Goal: Information Seeking & Learning: Learn about a topic

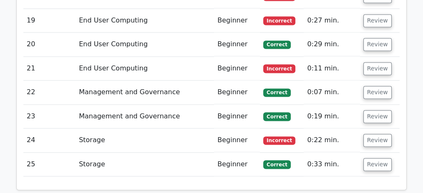
scroll to position [1361, 0]
click at [378, 158] on button "Review" at bounding box center [378, 164] width 28 height 13
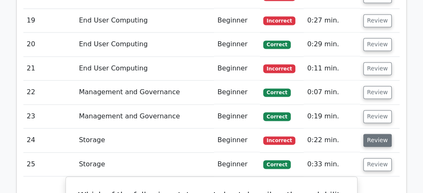
click at [372, 134] on button "Review" at bounding box center [378, 140] width 28 height 13
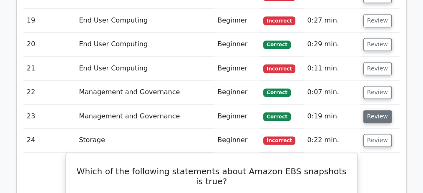
click at [372, 110] on button "Review" at bounding box center [378, 116] width 28 height 13
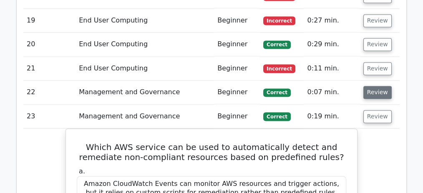
click at [371, 86] on button "Review" at bounding box center [378, 92] width 28 height 13
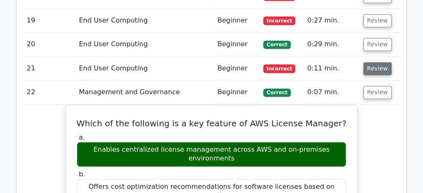
click at [374, 62] on button "Review" at bounding box center [378, 68] width 28 height 13
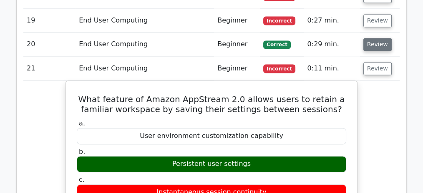
click at [375, 38] on button "Review" at bounding box center [378, 44] width 28 height 13
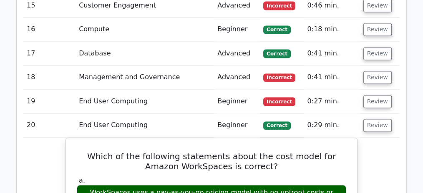
scroll to position [1278, 0]
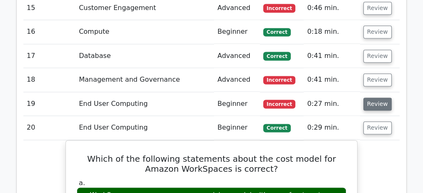
click at [372, 98] on button "Review" at bounding box center [378, 104] width 28 height 13
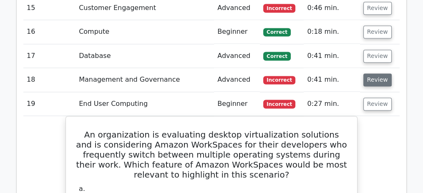
click at [376, 73] on button "Review" at bounding box center [378, 79] width 28 height 13
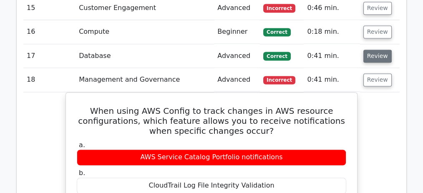
click at [376, 50] on button "Review" at bounding box center [378, 56] width 28 height 13
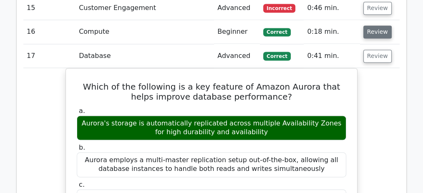
click at [374, 25] on button "Review" at bounding box center [378, 31] width 28 height 13
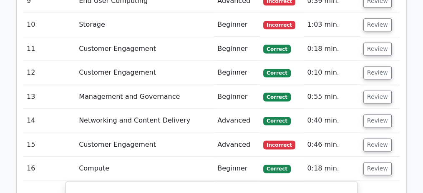
scroll to position [1139, 0]
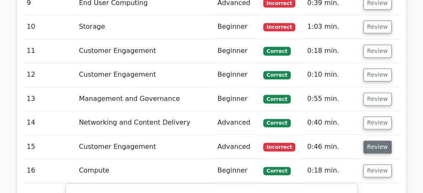
click at [377, 141] on button "Review" at bounding box center [378, 147] width 28 height 13
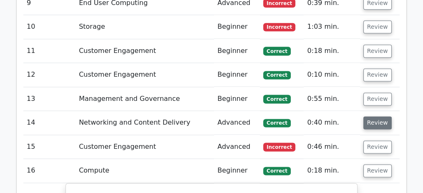
click at [374, 116] on button "Review" at bounding box center [378, 122] width 28 height 13
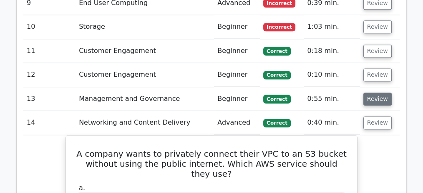
click at [380, 93] on button "Review" at bounding box center [378, 99] width 28 height 13
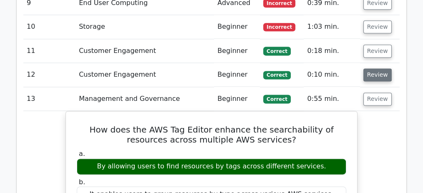
drag, startPoint x: 373, startPoint y: 50, endPoint x: 375, endPoint y: 45, distance: 4.9
click at [373, 68] on button "Review" at bounding box center [378, 74] width 28 height 13
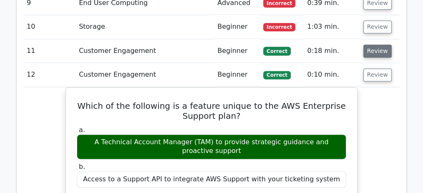
click at [377, 45] on button "Review" at bounding box center [378, 51] width 28 height 13
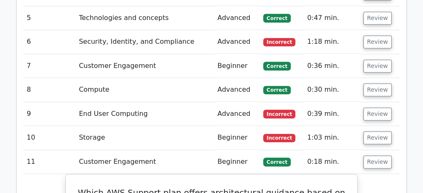
scroll to position [1027, 0]
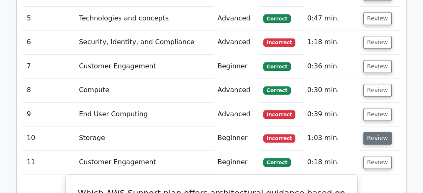
click at [376, 132] on button "Review" at bounding box center [378, 138] width 28 height 13
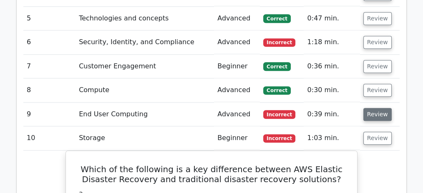
click at [372, 108] on button "Review" at bounding box center [378, 114] width 28 height 13
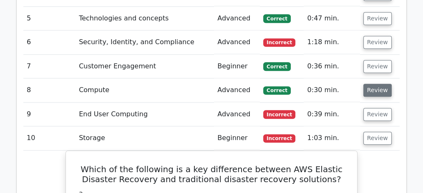
click at [371, 84] on button "Review" at bounding box center [378, 90] width 28 height 13
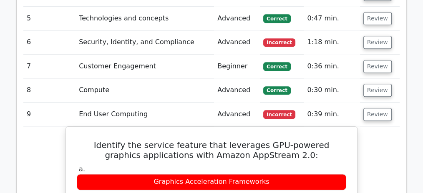
click at [376, 55] on td "Review" at bounding box center [380, 67] width 40 height 24
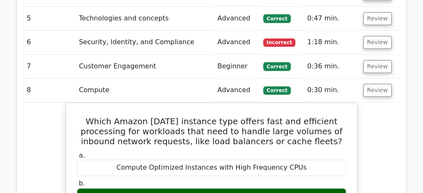
click at [375, 30] on td "Review" at bounding box center [380, 42] width 40 height 24
drag, startPoint x: 372, startPoint y: 43, endPoint x: 375, endPoint y: 40, distance: 4.4
click at [373, 60] on button "Review" at bounding box center [378, 66] width 28 height 13
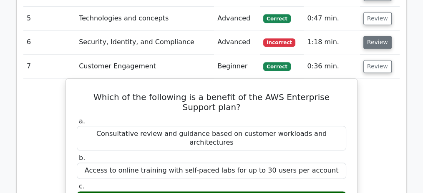
click at [376, 36] on button "Review" at bounding box center [378, 42] width 28 height 13
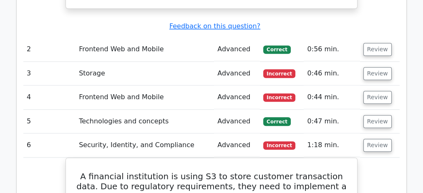
scroll to position [916, 0]
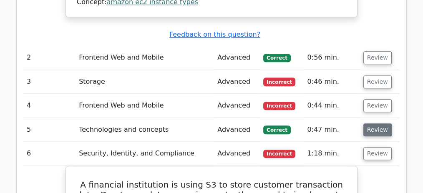
click at [380, 124] on button "Review" at bounding box center [378, 130] width 28 height 13
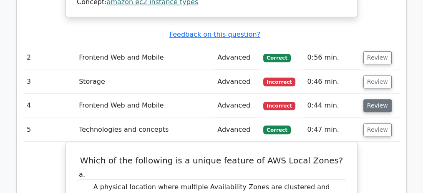
drag, startPoint x: 373, startPoint y: 84, endPoint x: 374, endPoint y: 68, distance: 15.9
click at [373, 99] on button "Review" at bounding box center [378, 105] width 28 height 13
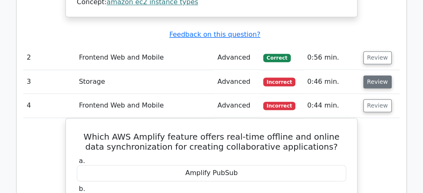
click at [374, 76] on button "Review" at bounding box center [378, 82] width 28 height 13
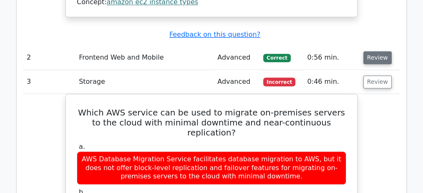
click at [374, 51] on button "Review" at bounding box center [378, 57] width 28 height 13
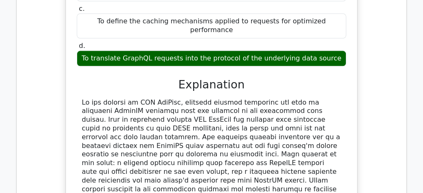
scroll to position [1093, 0]
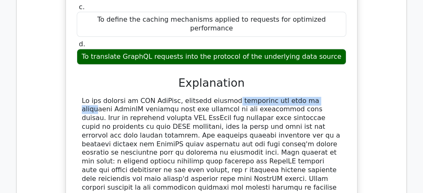
drag, startPoint x: 181, startPoint y: 53, endPoint x: 261, endPoint y: 53, distance: 80.1
click at [261, 97] on div at bounding box center [212, 192] width 260 height 191
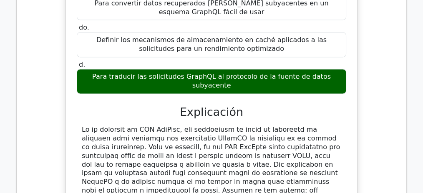
scroll to position [1149, 0]
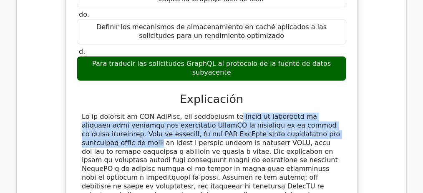
drag, startPoint x: 204, startPoint y: 69, endPoint x: 262, endPoint y: 89, distance: 61.0
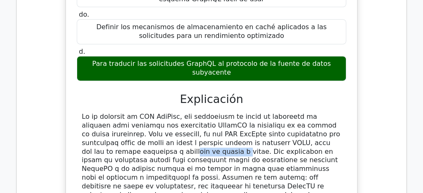
drag, startPoint x: 262, startPoint y: 89, endPoint x: 311, endPoint y: 91, distance: 48.9
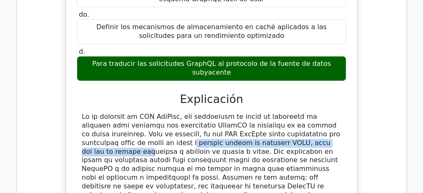
drag, startPoint x: 295, startPoint y: 83, endPoint x: 230, endPoint y: 96, distance: 65.9
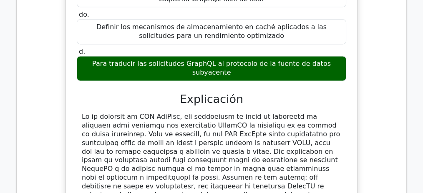
drag, startPoint x: 233, startPoint y: 96, endPoint x: 250, endPoint y: 95, distance: 16.7
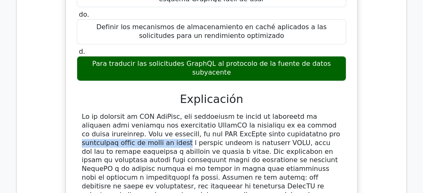
drag, startPoint x: 188, startPoint y: 86, endPoint x: 287, endPoint y: 88, distance: 98.5
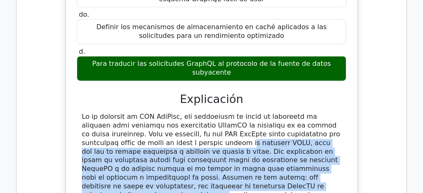
drag, startPoint x: 86, startPoint y: 94, endPoint x: 124, endPoint y: 134, distance: 54.9
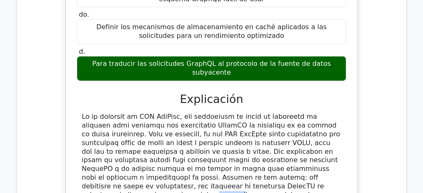
drag, startPoint x: 129, startPoint y: 136, endPoint x: 141, endPoint y: 137, distance: 11.7
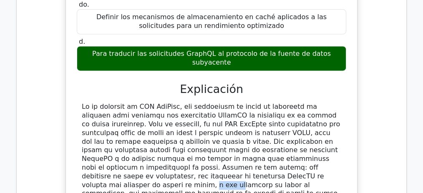
scroll to position [1177, 0]
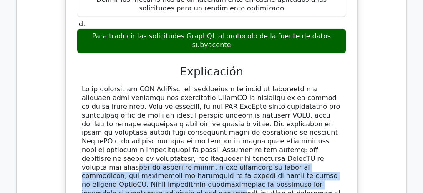
drag, startPoint x: 333, startPoint y: 98, endPoint x: 266, endPoint y: 122, distance: 71.0
click at [266, 122] on font at bounding box center [211, 193] width 259 height 216
click at [194, 127] on font at bounding box center [211, 193] width 259 height 216
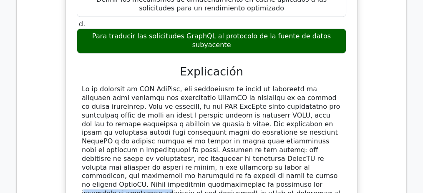
drag, startPoint x: 133, startPoint y: 125, endPoint x: 208, endPoint y: 126, distance: 75.1
click at [205, 126] on font at bounding box center [211, 193] width 259 height 216
drag, startPoint x: 245, startPoint y: 126, endPoint x: 264, endPoint y: 126, distance: 18.8
click at [264, 126] on font at bounding box center [211, 193] width 259 height 216
drag, startPoint x: 275, startPoint y: 126, endPoint x: 192, endPoint y: 134, distance: 83.4
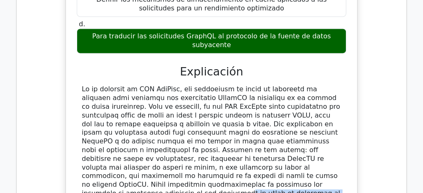
click at [192, 134] on font at bounding box center [211, 193] width 259 height 216
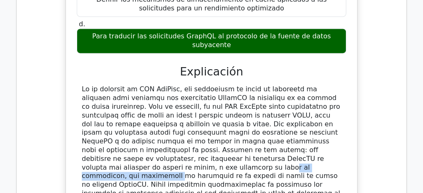
drag, startPoint x: 184, startPoint y: 110, endPoint x: 279, endPoint y: 109, distance: 95.6
click at [279, 109] on font at bounding box center [211, 193] width 259 height 216
copy font "plantilla de mapeo de respuestas"
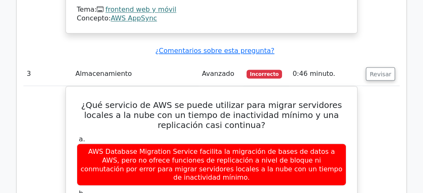
scroll to position [1483, 0]
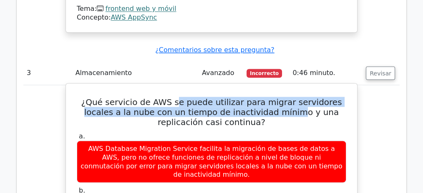
drag, startPoint x: 189, startPoint y: 28, endPoint x: 268, endPoint y: 34, distance: 78.7
click at [256, 97] on font "¿Qué servicio de AWS se puede utilizar para migrar servidores locales a la nube…" at bounding box center [211, 112] width 261 height 30
click at [269, 97] on font "¿Qué servicio de AWS se puede utilizar para migrar servidores locales a la nube…" at bounding box center [211, 112] width 261 height 30
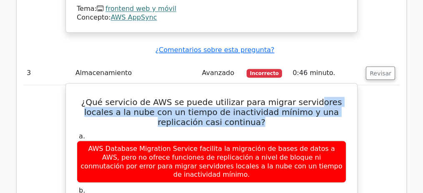
drag, startPoint x: 295, startPoint y: 26, endPoint x: 245, endPoint y: 42, distance: 52.7
click at [245, 97] on h5 "¿Qué servicio de AWS se puede utilizar para migrar servidores locales a la nube…" at bounding box center [211, 112] width 271 height 30
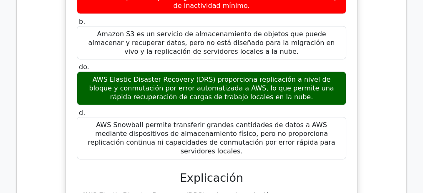
scroll to position [1677, 0]
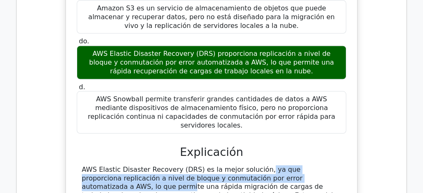
drag, startPoint x: 198, startPoint y: 75, endPoint x: 288, endPoint y: 83, distance: 91.0
click at [288, 166] on font "AWS Elastic Disaster Recovery (DRS) es la mejor solución, ya que proporciona re…" at bounding box center [211, 191] width 259 height 51
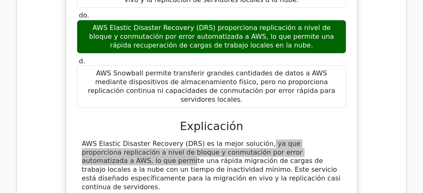
scroll to position [1705, 0]
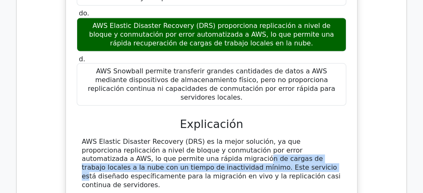
drag, startPoint x: 128, startPoint y: 65, endPoint x: 140, endPoint y: 74, distance: 15.2
click at [140, 138] on font "AWS Elastic Disaster Recovery (DRS) es la mejor solución, ya que proporciona re…" at bounding box center [211, 163] width 259 height 51
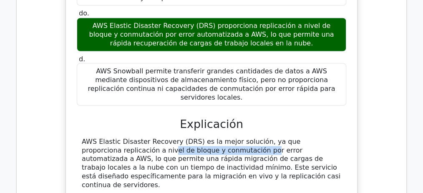
drag, startPoint x: 104, startPoint y: 58, endPoint x: 166, endPoint y: 58, distance: 61.4
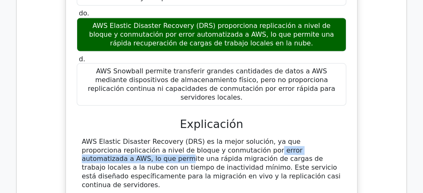
drag, startPoint x: 169, startPoint y: 58, endPoint x: 285, endPoint y: 58, distance: 116.0
click at [285, 138] on font "AWS Elastic Disaster Recovery (DRS) es la mejor solución, ya que proporciona re…" at bounding box center [211, 163] width 259 height 51
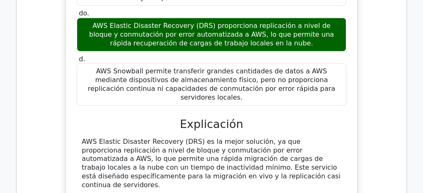
drag, startPoint x: 98, startPoint y: 97, endPoint x: 313, endPoint y: 108, distance: 215.6
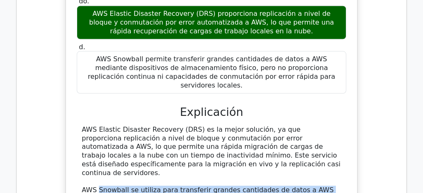
scroll to position [1733, 0]
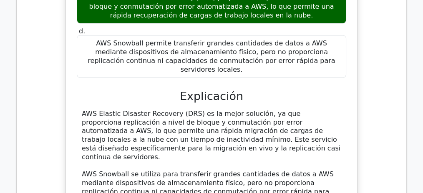
drag, startPoint x: 195, startPoint y: 106, endPoint x: 100, endPoint y: 114, distance: 95.5
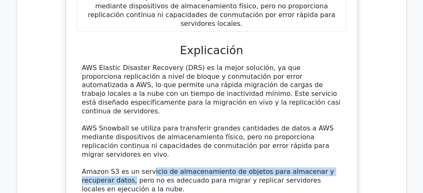
scroll to position [1789, 0]
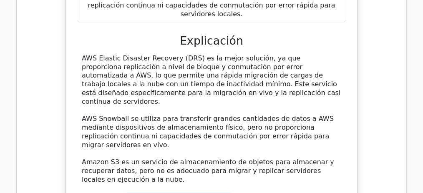
drag, startPoint x: 120, startPoint y: 86, endPoint x: 208, endPoint y: 85, distance: 88.1
drag, startPoint x: 210, startPoint y: 83, endPoint x: 201, endPoint y: 83, distance: 8.4
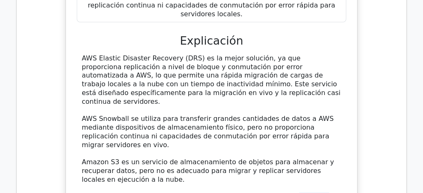
drag, startPoint x: 293, startPoint y: 83, endPoint x: 107, endPoint y: 92, distance: 186.0
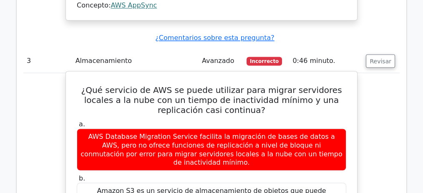
scroll to position [1566, 0]
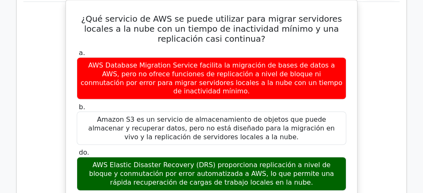
click at [89, 161] on font "AWS Elastic Disaster Recovery (DRS) proporciona replicación a nivel de bloque y…" at bounding box center [211, 173] width 245 height 25
drag, startPoint x: 84, startPoint y: 88, endPoint x: 194, endPoint y: 87, distance: 110.6
click at [194, 161] on font "AWS Elastic Disaster Recovery (DRS) proporciona replicación a nivel de bloque y…" at bounding box center [211, 173] width 245 height 25
copy font "conmutación por error automatizada"
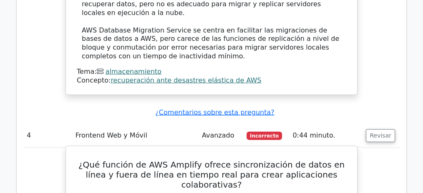
scroll to position [1956, 0]
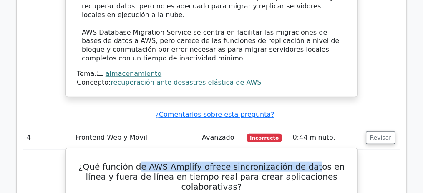
drag, startPoint x: 136, startPoint y: 51, endPoint x: 301, endPoint y: 53, distance: 164.5
click at [301, 162] on font "¿Qué función de AWS Amplify ofrece sincronización de datos en línea y fuera de …" at bounding box center [211, 177] width 266 height 30
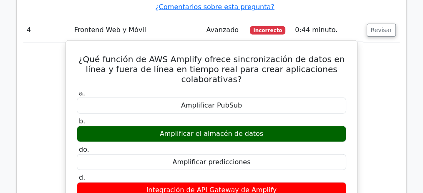
scroll to position [2067, 0]
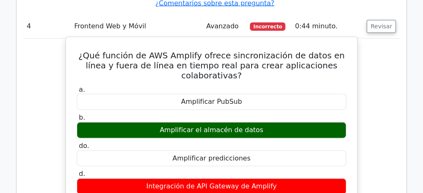
drag, startPoint x: 156, startPoint y: 105, endPoint x: 204, endPoint y: 108, distance: 48.1
drag, startPoint x: 220, startPoint y: 109, endPoint x: 271, endPoint y: 126, distance: 54.1
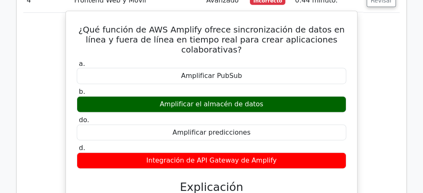
scroll to position [2095, 0]
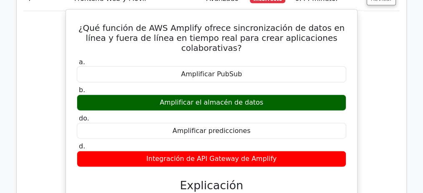
drag, startPoint x: 218, startPoint y: 106, endPoint x: 320, endPoint y: 106, distance: 102.3
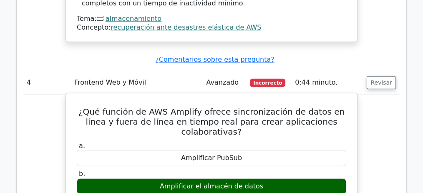
scroll to position [2011, 0]
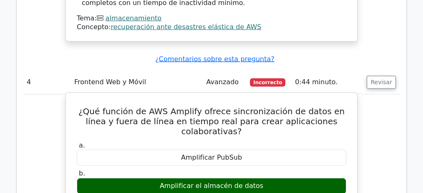
drag, startPoint x: 135, startPoint y: 162, endPoint x: 78, endPoint y: 162, distance: 57.6
copy font "Amplify DataStore"
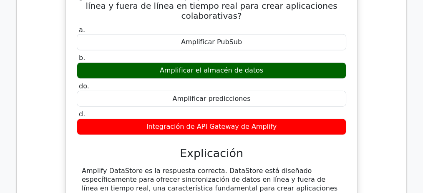
scroll to position [2111, 0]
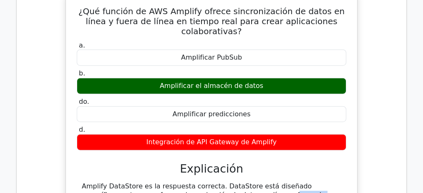
drag, startPoint x: 174, startPoint y: 69, endPoint x: 121, endPoint y: 81, distance: 54.4
drag, startPoint x: 135, startPoint y: 61, endPoint x: 82, endPoint y: 62, distance: 53.0
copy font "Amplify DataStore"
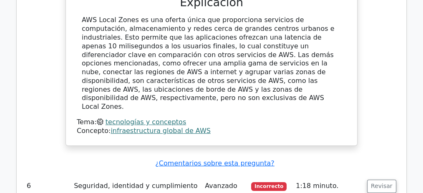
scroll to position [2696, 0]
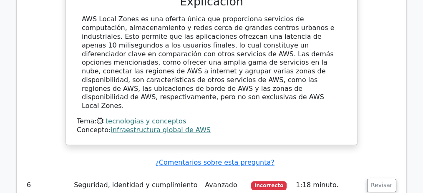
drag, startPoint x: 175, startPoint y: 52, endPoint x: 243, endPoint y: 51, distance: 68.0
drag, startPoint x: 298, startPoint y: 51, endPoint x: 331, endPoint y: 96, distance: 55.0
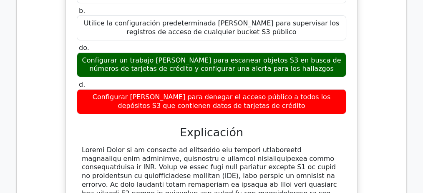
scroll to position [2891, 0]
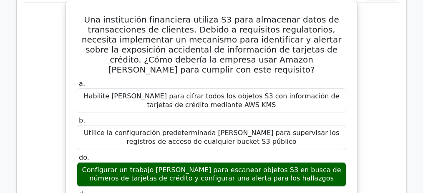
drag, startPoint x: 291, startPoint y: 88, endPoint x: 304, endPoint y: 88, distance: 12.9
drag, startPoint x: 326, startPoint y: 103, endPoint x: 95, endPoint y: 110, distance: 230.9
drag, startPoint x: 106, startPoint y: 110, endPoint x: 195, endPoint y: 113, distance: 89.0
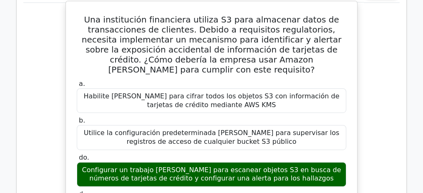
drag, startPoint x: 104, startPoint y: 137, endPoint x: 279, endPoint y: 149, distance: 174.9
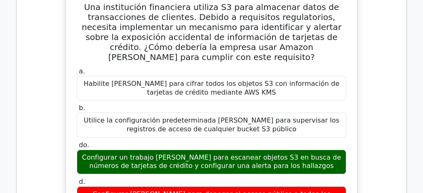
scroll to position [2946, 0]
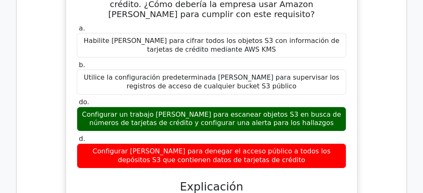
drag, startPoint x: 272, startPoint y: 116, endPoint x: 311, endPoint y: 142, distance: 47.5
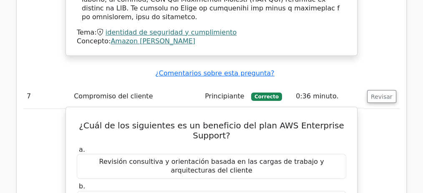
scroll to position [3364, 0]
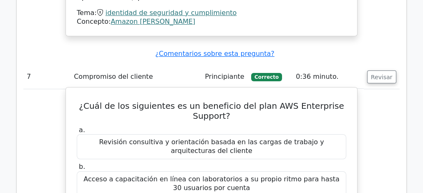
drag, startPoint x: 131, startPoint y: 86, endPoint x: 317, endPoint y: 89, distance: 186.6
drag, startPoint x: 94, startPoint y: 101, endPoint x: 258, endPoint y: 103, distance: 164.0
drag, startPoint x: 91, startPoint y: 121, endPoint x: 151, endPoint y: 131, distance: 60.5
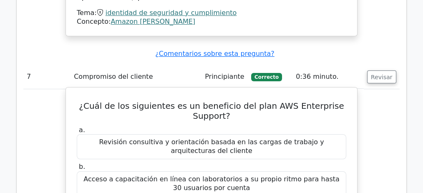
drag, startPoint x: 157, startPoint y: 130, endPoint x: 117, endPoint y: 140, distance: 41.3
drag, startPoint x: 138, startPoint y: 136, endPoint x: 215, endPoint y: 136, distance: 77.2
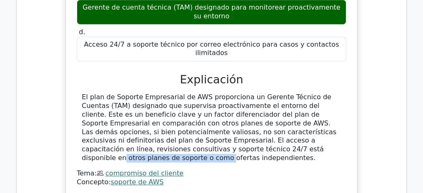
scroll to position [3586, 0]
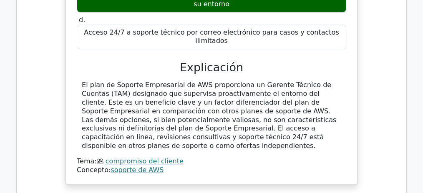
drag, startPoint x: 235, startPoint y: 33, endPoint x: 247, endPoint y: 47, distance: 19.0
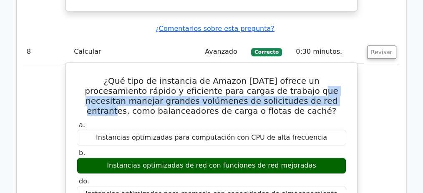
scroll to position [3781, 0]
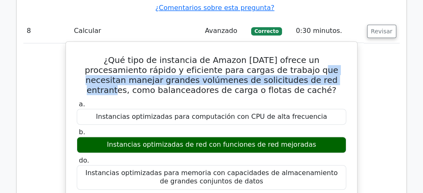
drag, startPoint x: 240, startPoint y: 28, endPoint x: 174, endPoint y: 75, distance: 81.3
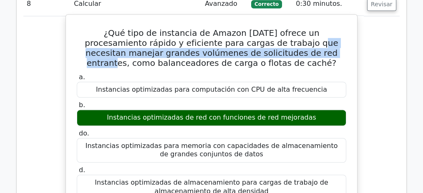
scroll to position [3809, 0]
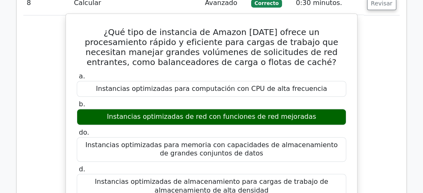
drag, startPoint x: 149, startPoint y: 81, endPoint x: 177, endPoint y: 106, distance: 37.6
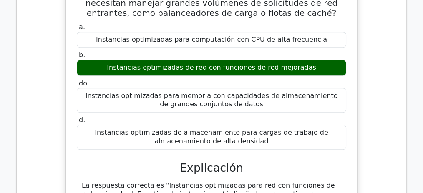
scroll to position [3864, 0]
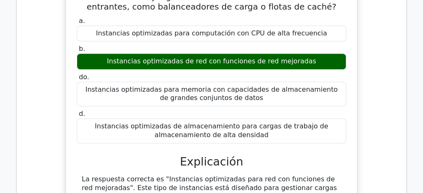
drag, startPoint x: 271, startPoint y: 68, endPoint x: 190, endPoint y: 82, distance: 82.1
drag, startPoint x: 167, startPoint y: 114, endPoint x: 275, endPoint y: 117, distance: 108.1
drag, startPoint x: 147, startPoint y: 129, endPoint x: 234, endPoint y: 130, distance: 86.4
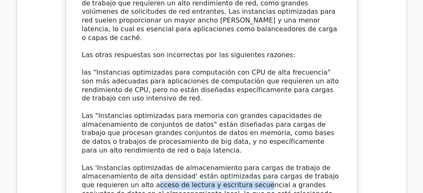
scroll to position [4059, 0]
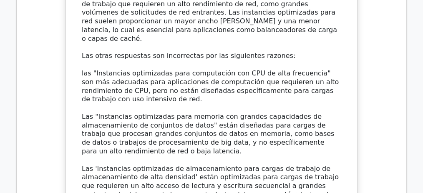
drag, startPoint x: 129, startPoint y: 63, endPoint x: 301, endPoint y: 66, distance: 171.2
drag, startPoint x: 109, startPoint y: 74, endPoint x: 182, endPoint y: 73, distance: 73.5
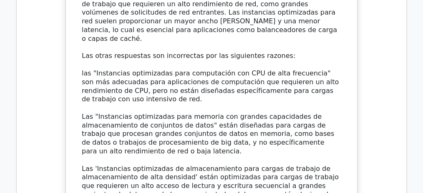
drag, startPoint x: 179, startPoint y: 73, endPoint x: 325, endPoint y: 73, distance: 145.7
drag, startPoint x: 106, startPoint y: 73, endPoint x: 210, endPoint y: 75, distance: 104.4
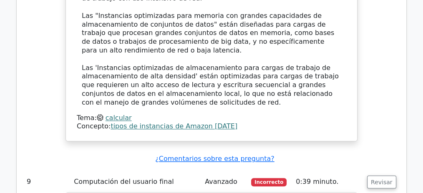
scroll to position [4171, 0]
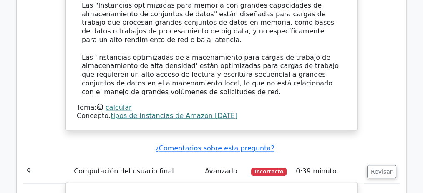
drag, startPoint x: 236, startPoint y: 115, endPoint x: 248, endPoint y: 159, distance: 45.1
drag, startPoint x: 241, startPoint y: 158, endPoint x: 152, endPoint y: 159, distance: 89.3
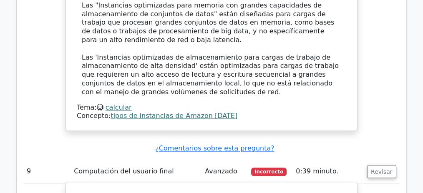
copy font ""Instancias de Diseño Gráfico""
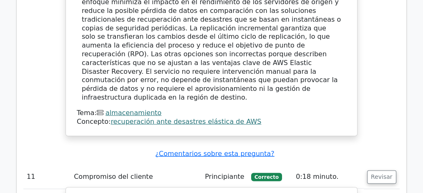
scroll to position [5089, 0]
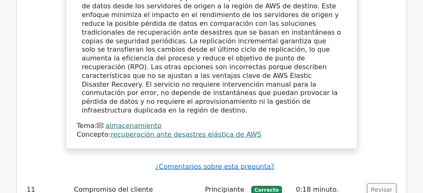
drag, startPoint x: 196, startPoint y: 78, endPoint x: 275, endPoint y: 103, distance: 83.2
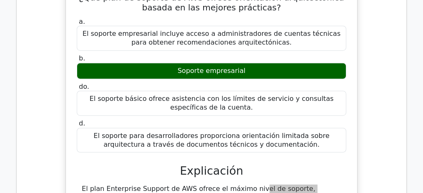
scroll to position [5311, 0]
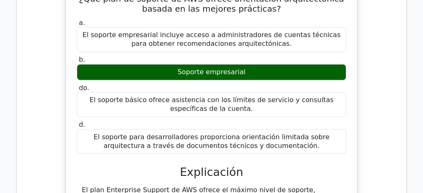
drag, startPoint x: 170, startPoint y: 58, endPoint x: 250, endPoint y: 74, distance: 81.7
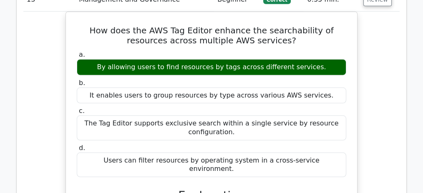
scroll to position [5284, 0]
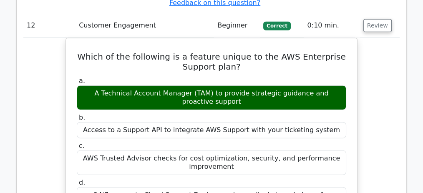
drag, startPoint x: 196, startPoint y: 56, endPoint x: 157, endPoint y: 56, distance: 38.8
copy h5 "Tag Editor"
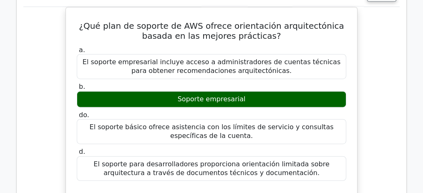
scroll to position [5673, 0]
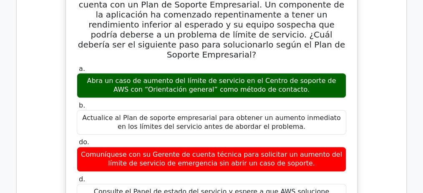
scroll to position [6925, 0]
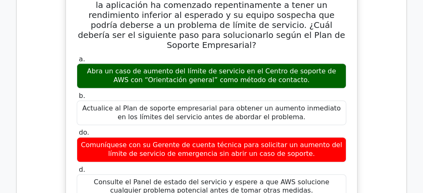
drag, startPoint x: 197, startPoint y: 94, endPoint x: 294, endPoint y: 92, distance: 96.4
copy font "IOPS aprovisionados (io1)"
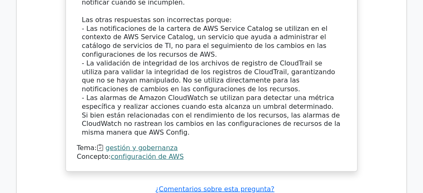
scroll to position [9161, 0]
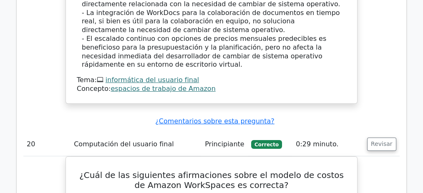
drag, startPoint x: 263, startPoint y: 127, endPoint x: 241, endPoint y: 153, distance: 34.3
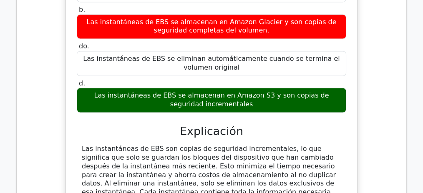
scroll to position [10916, 0]
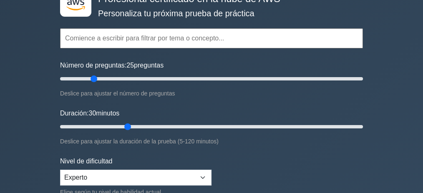
scroll to position [83, 0]
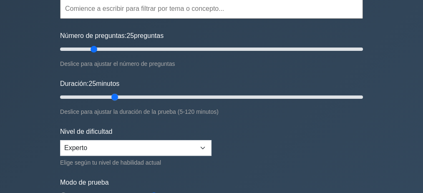
drag, startPoint x: 127, startPoint y: 96, endPoint x: 110, endPoint y: 96, distance: 17.1
type input "25"
click at [110, 96] on input "Duración: 25 minutos" at bounding box center [211, 97] width 303 height 10
drag, startPoint x: 94, startPoint y: 49, endPoint x: 102, endPoint y: 49, distance: 7.5
type input "30"
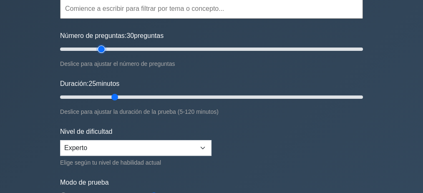
click at [102, 49] on input "Número de preguntas: 30 preguntas" at bounding box center [211, 49] width 303 height 10
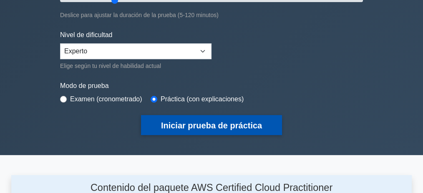
scroll to position [167, 0]
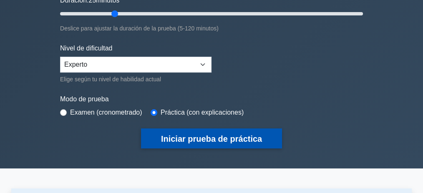
click at [202, 139] on font "Iniciar prueba de práctica" at bounding box center [211, 138] width 101 height 9
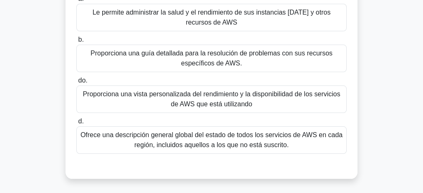
scroll to position [83, 0]
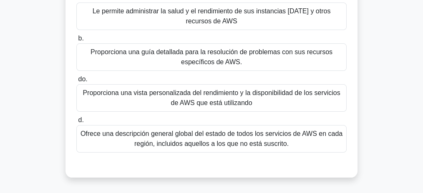
click at [255, 145] on font "Ofrece una descripción general global del estado de todos los servicios de AWS …" at bounding box center [212, 138] width 262 height 17
click at [76, 123] on input "d. Ofrece una descripción general global del estado de todos los servicios de A…" at bounding box center [76, 120] width 0 height 5
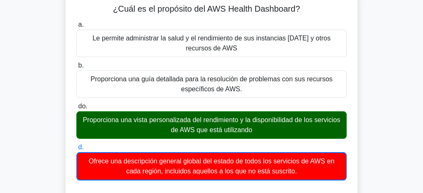
scroll to position [56, 0]
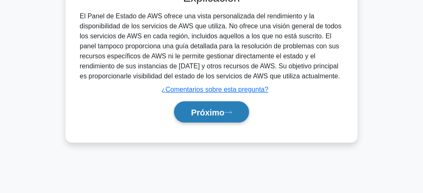
click at [238, 109] on button "Próximo" at bounding box center [211, 111] width 75 height 21
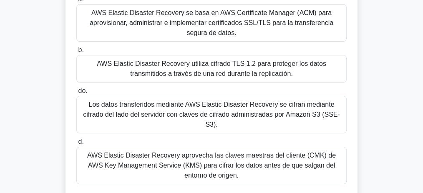
scroll to position [28, 0]
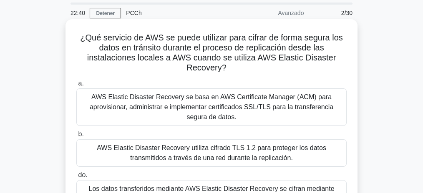
click at [251, 107] on font "AWS Elastic Disaster Recovery se basa en AWS Certificate Manager (ACM) para apr…" at bounding box center [212, 106] width 244 height 27
click at [267, 106] on font "AWS Elastic Disaster Recovery se basa en AWS Certificate Manager (ACM) para apr…" at bounding box center [212, 106] width 244 height 27
click at [76, 86] on input "a. AWS Elastic Disaster Recovery se basa en AWS Certificate Manager (ACM) para …" at bounding box center [76, 83] width 0 height 5
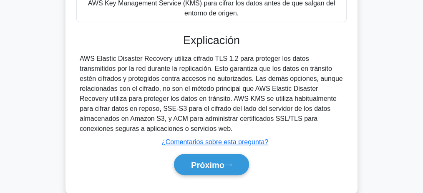
scroll to position [281, 0]
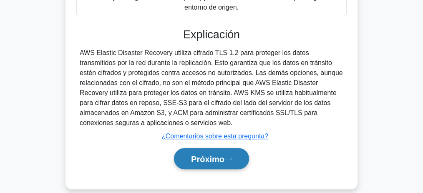
click at [228, 148] on button "Próximo" at bounding box center [211, 158] width 75 height 21
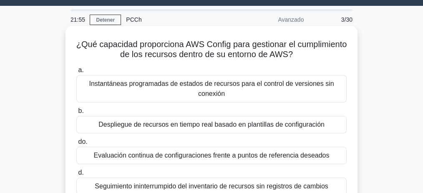
scroll to position [20, 0]
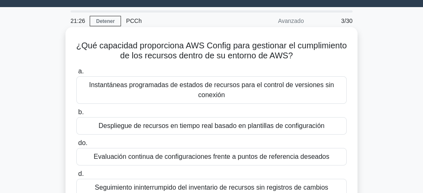
click at [232, 127] on font "Despliegue de recursos en tiempo real basado en plantillas de configuración" at bounding box center [211, 125] width 226 height 7
click at [76, 115] on input "b. Despliegue de recursos en tiempo real basado en plantillas de configuración" at bounding box center [76, 112] width 0 height 5
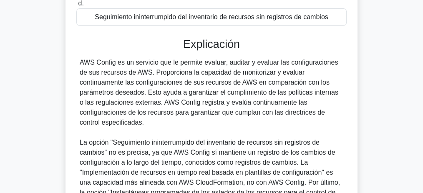
scroll to position [187, 0]
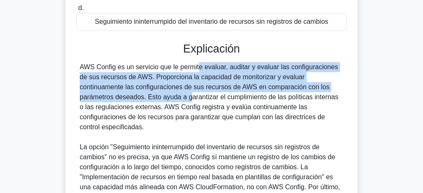
drag, startPoint x: 148, startPoint y: 66, endPoint x: 105, endPoint y: 98, distance: 53.8
click at [105, 98] on font "AWS Config es un servicio que le permite evaluar, auditar y evaluar las configu…" at bounding box center [209, 96] width 259 height 67
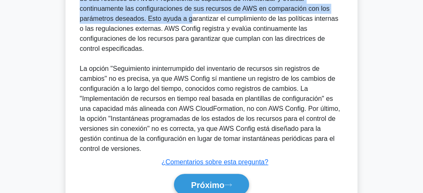
scroll to position [291, 0]
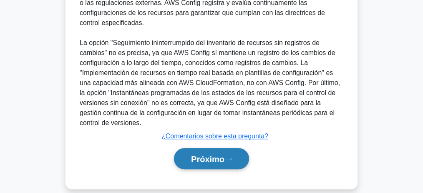
click at [234, 148] on button "Próximo" at bounding box center [211, 158] width 75 height 21
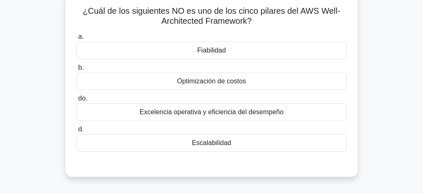
scroll to position [56, 0]
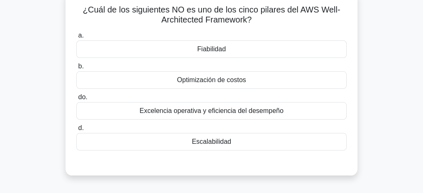
click at [228, 135] on div "Escalabilidad" at bounding box center [211, 142] width 270 height 18
click at [76, 131] on input "d. Escalabilidad" at bounding box center [76, 128] width 0 height 5
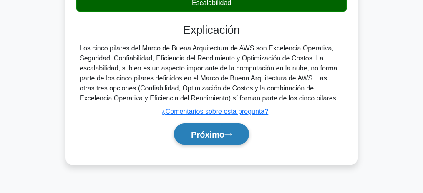
click at [217, 136] on font "Próximo" at bounding box center [207, 134] width 33 height 9
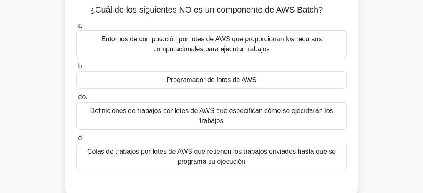
click at [243, 83] on font "Programador de lotes de AWS" at bounding box center [212, 79] width 90 height 7
click at [76, 69] on input "b. Programador de lotes de AWS" at bounding box center [76, 66] width 0 height 5
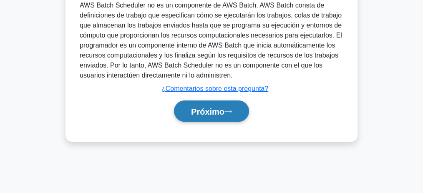
click at [231, 118] on button "Próximo" at bounding box center [211, 111] width 75 height 21
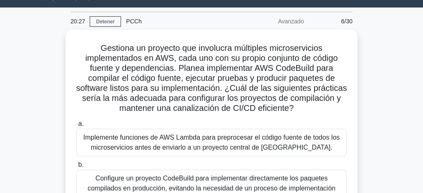
scroll to position [7, 0]
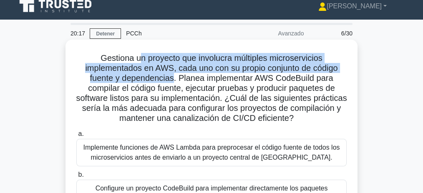
drag, startPoint x: 156, startPoint y: 58, endPoint x: 175, endPoint y: 82, distance: 30.6
click at [175, 82] on font "Gestiona un proyecto que involucra múltiples microservicios implementados en AW…" at bounding box center [211, 87] width 271 height 69
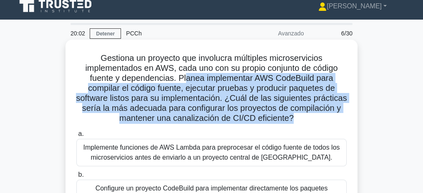
drag, startPoint x: 185, startPoint y: 82, endPoint x: 321, endPoint y: 123, distance: 141.6
click at [321, 123] on font "Gestiona un proyecto que involucra múltiples microservicios implementados en AW…" at bounding box center [211, 87] width 271 height 69
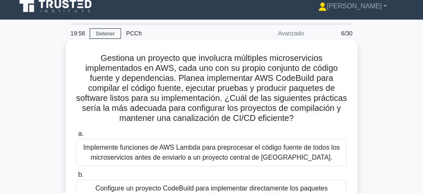
click at [142, 61] on font "Gestiona un proyecto que involucra múltiples microservicios implementados en AW…" at bounding box center [211, 87] width 271 height 69
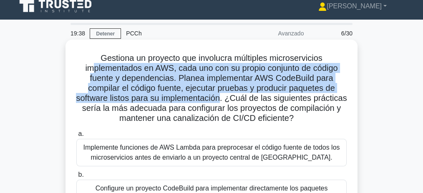
drag, startPoint x: 113, startPoint y: 68, endPoint x: 241, endPoint y: 101, distance: 132.3
click at [241, 101] on font "Gestiona un proyecto que involucra múltiples microservicios implementados en AW…" at bounding box center [211, 87] width 271 height 69
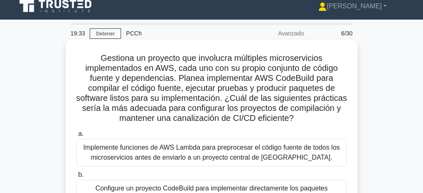
click at [236, 101] on font "Gestiona un proyecto que involucra múltiples microservicios implementados en AW…" at bounding box center [211, 87] width 271 height 69
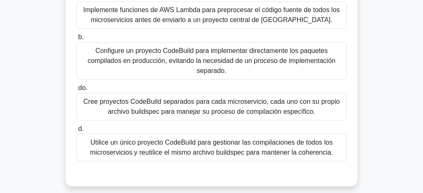
scroll to position [146, 0]
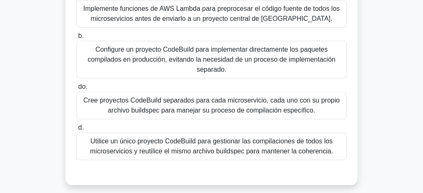
click at [205, 148] on font "Utilice un único proyecto CodeBuild para gestionar las compilaciones de todos l…" at bounding box center [211, 146] width 243 height 17
click at [76, 131] on input "d. Utilice un único proyecto CodeBuild para gestionar las compilaciones de todo…" at bounding box center [76, 127] width 0 height 5
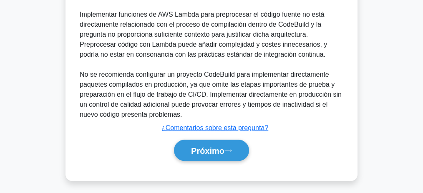
scroll to position [471, 0]
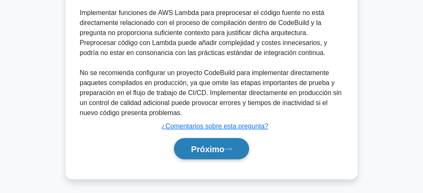
click at [241, 147] on button "Próximo" at bounding box center [211, 148] width 75 height 21
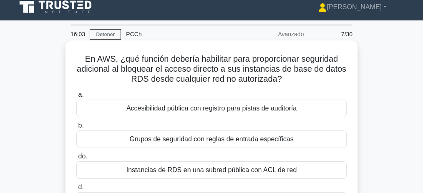
scroll to position [0, 0]
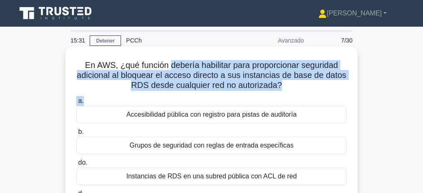
drag, startPoint x: 169, startPoint y: 68, endPoint x: 279, endPoint y: 95, distance: 113.4
click at [279, 95] on div "En AWS, ¿qué función debería habilitar para proporcionar seguridad adicional al…" at bounding box center [211, 144] width 285 height 188
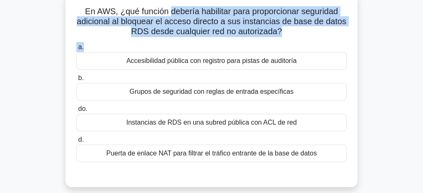
scroll to position [56, 0]
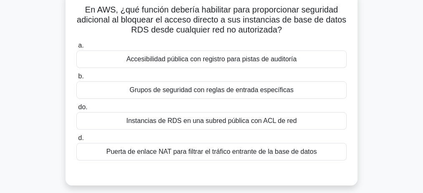
click at [230, 91] on font "Grupos de seguridad con reglas de entrada específicas" at bounding box center [211, 89] width 164 height 7
click at [76, 79] on input "b. Grupos de seguridad con reglas de entrada específicas" at bounding box center [76, 76] width 0 height 5
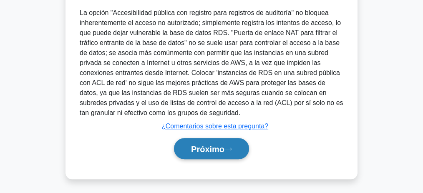
click at [225, 144] on font "Próximo" at bounding box center [207, 148] width 33 height 9
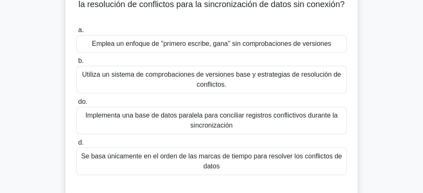
scroll to position [28, 0]
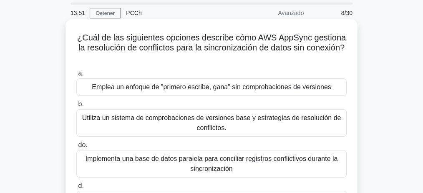
click at [246, 162] on font "Implementa una base de datos paralela para conciliar registros conflictivos dur…" at bounding box center [212, 163] width 253 height 17
click at [76, 148] on input "do. Implementa una base de datos paralela para conciliar registros conflictivos…" at bounding box center [76, 145] width 0 height 5
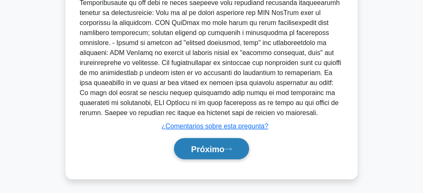
click at [231, 144] on button "Próximo" at bounding box center [211, 148] width 75 height 21
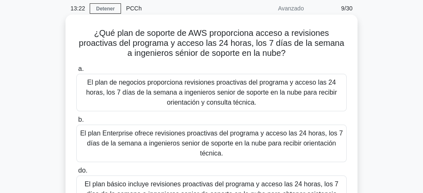
scroll to position [19, 0]
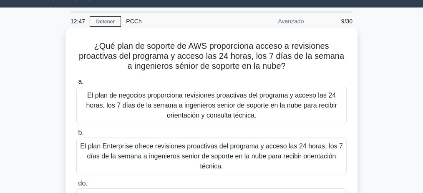
click at [221, 159] on font "El plan Enterprise ofrece revisiones proactivas del programa y acceso las 24 ho…" at bounding box center [211, 156] width 263 height 27
click at [76, 136] on input "b. El plan Enterprise ofrece revisiones proactivas del programa y acceso las 24…" at bounding box center [76, 132] width 0 height 5
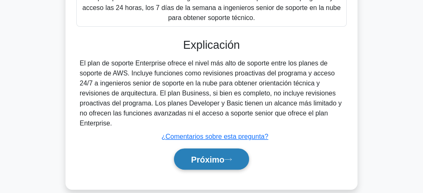
click at [209, 162] on font "Próximo" at bounding box center [207, 159] width 33 height 9
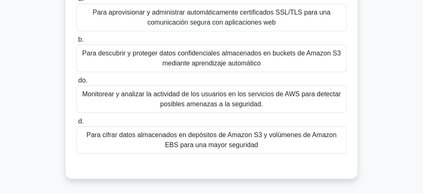
scroll to position [83, 0]
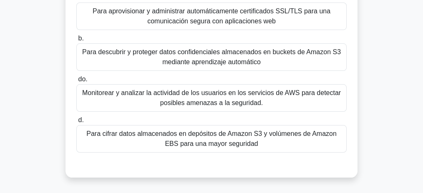
click at [214, 60] on font "Para descubrir y proteger datos confidenciales almacenados en buckets de Amazon…" at bounding box center [211, 56] width 259 height 17
click at [76, 41] on input "b. Para descubrir y proteger datos confidenciales almacenados en buckets de Ama…" at bounding box center [76, 38] width 0 height 5
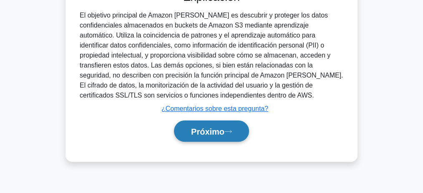
click at [229, 129] on icon at bounding box center [229, 131] width 8 height 5
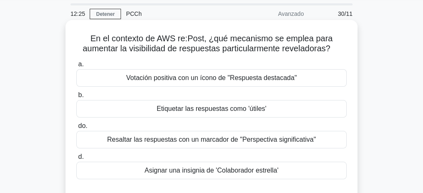
scroll to position [28, 0]
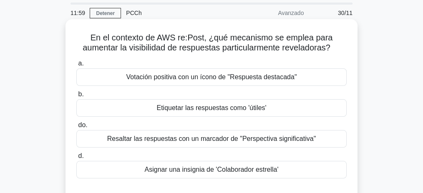
drag, startPoint x: 214, startPoint y: 79, endPoint x: 218, endPoint y: 79, distance: 4.6
click at [215, 79] on font "Votación positiva con un ícono de "Respuesta destacada"" at bounding box center [211, 76] width 171 height 7
click at [76, 66] on input "a. Votación positiva con un ícono de "Respuesta destacada"" at bounding box center [76, 63] width 0 height 5
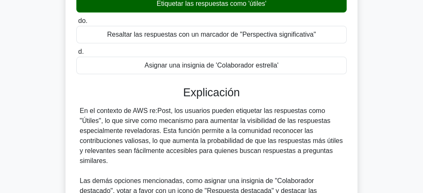
scroll to position [222, 0]
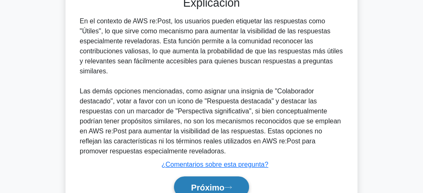
click at [232, 185] on icon at bounding box center [229, 187] width 8 height 5
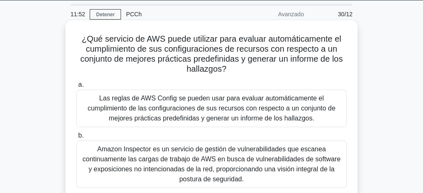
scroll to position [20, 0]
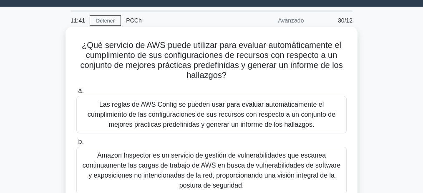
drag, startPoint x: 126, startPoint y: 52, endPoint x: 243, endPoint y: 78, distance: 120.0
click at [243, 78] on h5 "¿Qué servicio de AWS puede utilizar para evaluar automáticamente el cumplimient…" at bounding box center [212, 60] width 272 height 41
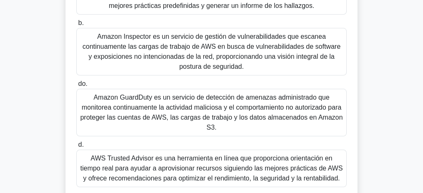
scroll to position [187, 0]
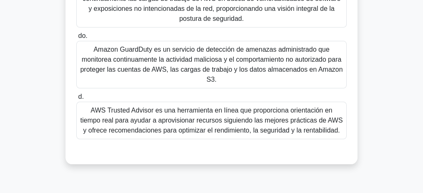
click at [233, 123] on font "AWS Trusted Advisor es una herramienta en línea que proporciona orientación en …" at bounding box center [211, 120] width 263 height 27
click at [76, 100] on input "d. AWS Trusted Advisor es una herramienta en línea que proporciona orientación …" at bounding box center [76, 96] width 0 height 5
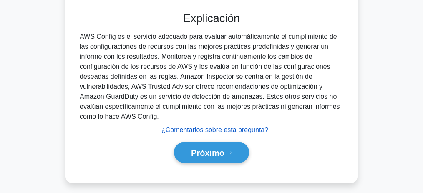
scroll to position [341, 0]
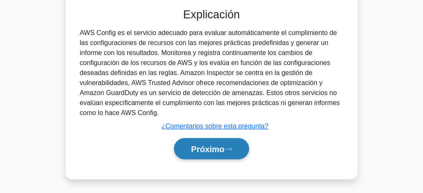
click at [233, 142] on button "Próximo" at bounding box center [211, 148] width 75 height 21
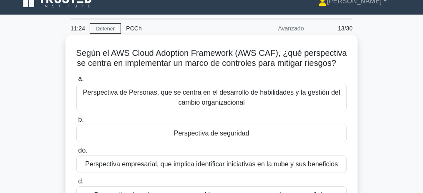
scroll to position [11, 0]
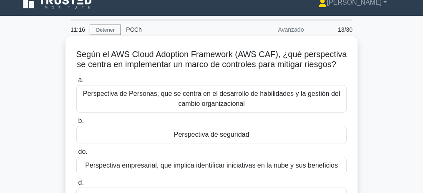
click at [221, 138] on font "Perspectiva de seguridad" at bounding box center [212, 134] width 76 height 7
click at [76, 124] on input "b. Perspectiva de seguridad" at bounding box center [76, 121] width 0 height 5
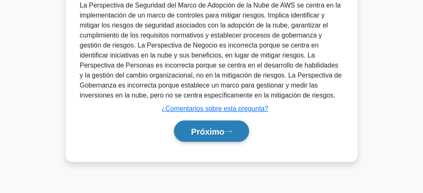
click at [216, 136] on font "Próximo" at bounding box center [207, 131] width 33 height 9
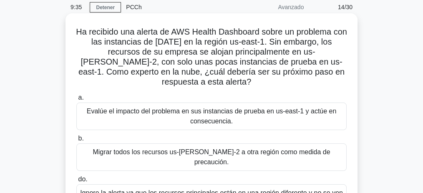
scroll to position [35, 0]
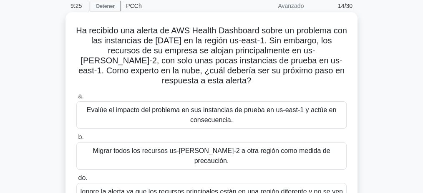
click at [215, 106] on font "Evalúe el impacto del problema en sus instancias de prueba en us-east-1 y actúe…" at bounding box center [212, 114] width 250 height 17
click at [76, 99] on input "a. Evalúe el impacto del problema en sus instancias de prueba en us-east-1 y ac…" at bounding box center [76, 96] width 0 height 5
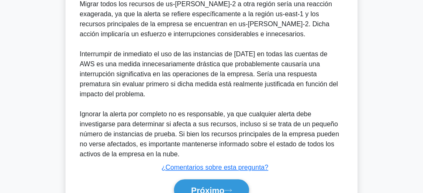
scroll to position [400, 0]
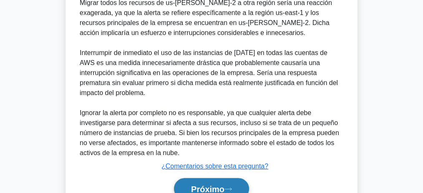
click at [240, 178] on button "Próximo" at bounding box center [211, 188] width 75 height 21
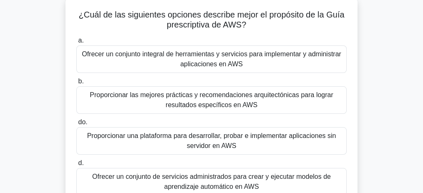
scroll to position [63, 0]
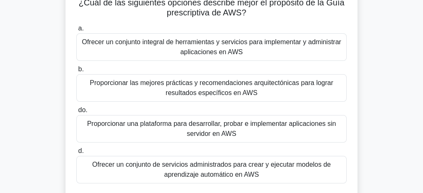
click at [241, 86] on font "Proporcionar las mejores prácticas y recomendaciones arquitectónicas para logra…" at bounding box center [211, 87] width 243 height 17
click at [76, 72] on input "b. Proporcionar las mejores prácticas y recomendaciones arquitectónicas para lo…" at bounding box center [76, 69] width 0 height 5
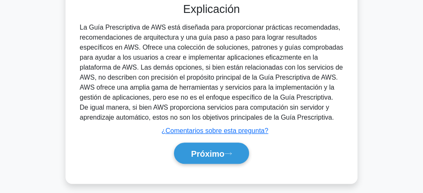
scroll to position [260, 0]
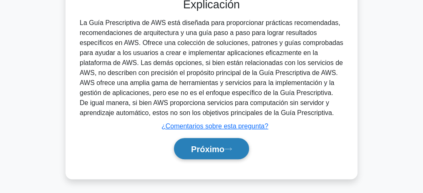
click at [238, 143] on button "Próximo" at bounding box center [211, 148] width 75 height 21
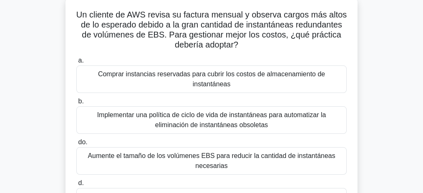
scroll to position [38, 0]
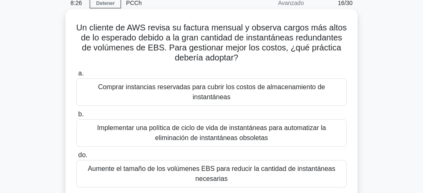
click at [222, 126] on font "Implementar una política de ciclo de vida de instantáneas para automatizar la e…" at bounding box center [211, 132] width 229 height 17
click at [76, 117] on input "b. Implementar una política de ciclo de vida de instantáneas para automatizar l…" at bounding box center [76, 114] width 0 height 5
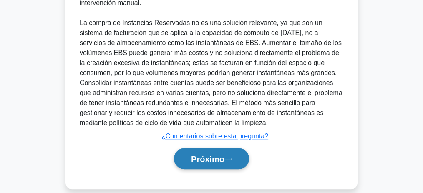
click at [218, 155] on font "Próximo" at bounding box center [207, 159] width 33 height 9
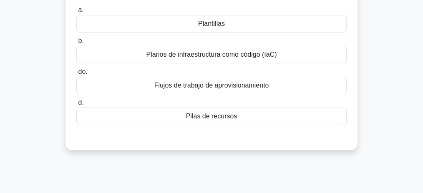
scroll to position [28, 0]
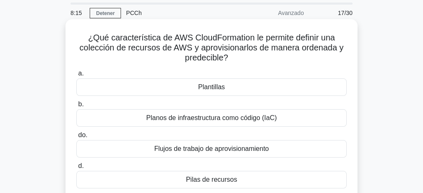
click at [214, 87] on font "Plantillas" at bounding box center [211, 86] width 27 height 7
click at [76, 76] on input "a. Plantillas" at bounding box center [76, 73] width 0 height 5
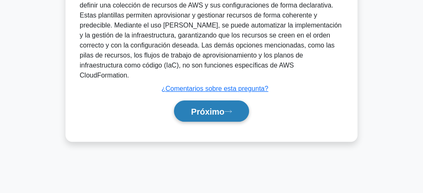
click at [221, 108] on button "Próximo" at bounding box center [211, 111] width 75 height 21
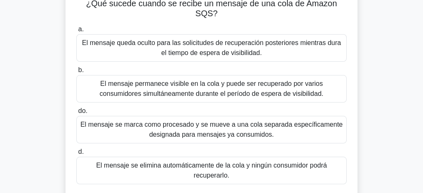
scroll to position [63, 0]
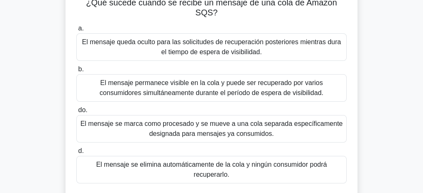
click at [221, 55] on font "El mensaje queda oculto para las solicitudes de recuperación posteriores mientr…" at bounding box center [211, 46] width 259 height 17
click at [76, 31] on input "a. El mensaje queda oculto para las solicitudes de recuperación posteriores mie…" at bounding box center [76, 28] width 0 height 5
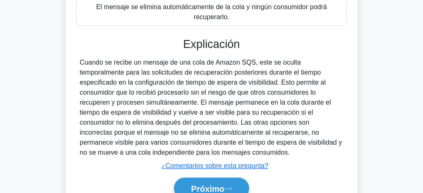
scroll to position [260, 0]
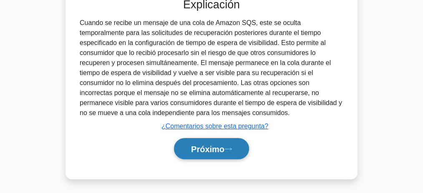
click at [233, 144] on button "Próximo" at bounding box center [211, 148] width 75 height 21
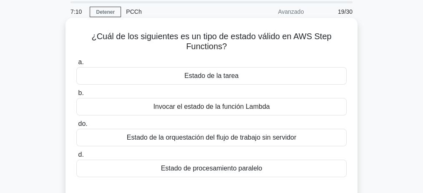
scroll to position [28, 0]
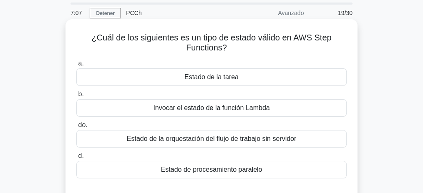
click at [231, 80] on font "Estado de la tarea" at bounding box center [211, 76] width 54 height 7
click at [76, 66] on input "a. Estado de la tarea" at bounding box center [76, 63] width 0 height 5
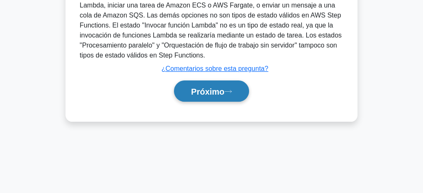
click at [229, 89] on icon at bounding box center [229, 91] width 8 height 5
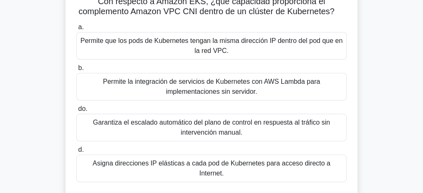
scroll to position [63, 0]
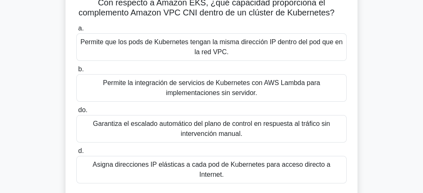
click at [188, 89] on font "Permite la integración de servicios de Kubernetes con AWS Lambda para implement…" at bounding box center [211, 87] width 217 height 17
click at [76, 72] on input "b. Permite la integración de servicios de Kubernetes con AWS Lambda para implem…" at bounding box center [76, 69] width 0 height 5
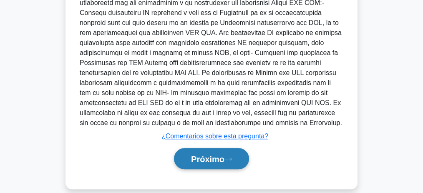
click at [220, 155] on font "Próximo" at bounding box center [207, 159] width 33 height 9
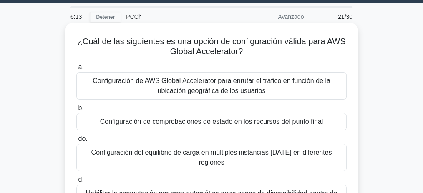
scroll to position [7, 0]
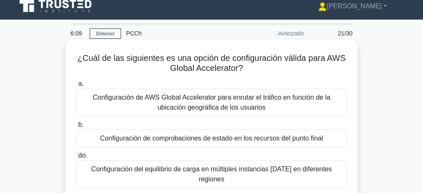
click at [240, 105] on font "Configuración de AWS Global Accelerator para enrutar el tráfico en función de l…" at bounding box center [212, 102] width 238 height 17
click at [76, 87] on input "a. Configuración de AWS Global Accelerator para enrutar el tráfico en función d…" at bounding box center [76, 83] width 0 height 5
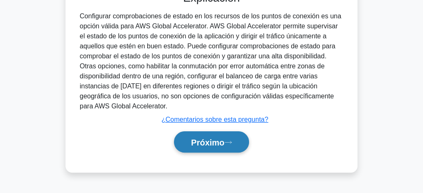
click at [240, 134] on button "Próximo" at bounding box center [211, 141] width 75 height 21
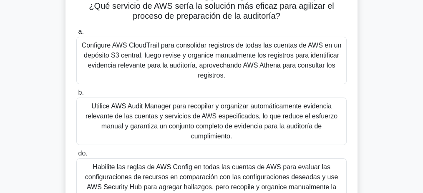
scroll to position [35, 0]
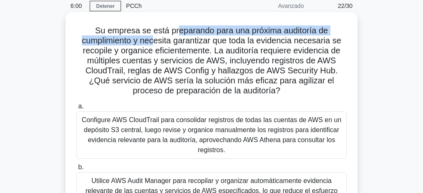
drag, startPoint x: 177, startPoint y: 30, endPoint x: 172, endPoint y: 43, distance: 14.7
click at [167, 43] on font "Su empresa se está preparando para una próxima auditoría de cumplimiento y nece…" at bounding box center [211, 60] width 259 height 69
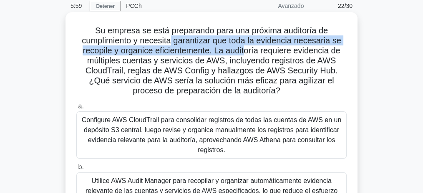
drag, startPoint x: 172, startPoint y: 43, endPoint x: 241, endPoint y: 42, distance: 69.7
click at [246, 45] on font "Su empresa se está preparando para una próxima auditoría de cumplimiento y nece…" at bounding box center [211, 60] width 259 height 69
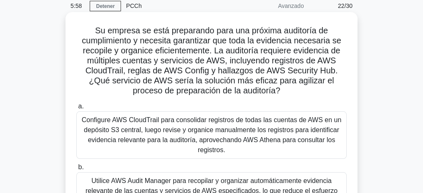
click at [300, 43] on font "Su empresa se está preparando para una próxima auditoría de cumplimiento y nece…" at bounding box center [211, 60] width 259 height 69
drag, startPoint x: 210, startPoint y: 41, endPoint x: 329, endPoint y: 87, distance: 127.4
click at [329, 87] on h5 "Su empresa se está preparando para una próxima auditoría de cumplimiento y nece…" at bounding box center [212, 60] width 272 height 71
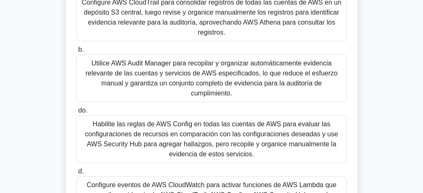
scroll to position [146, 0]
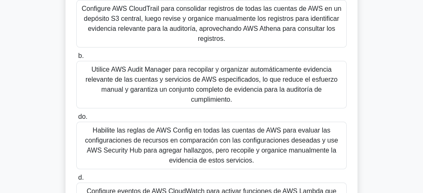
click at [238, 76] on font "Utilice AWS Audit Manager para recopilar y organizar automáticamente evidencia …" at bounding box center [212, 84] width 252 height 37
click at [76, 59] on input "b. Utilice AWS Audit Manager para recopilar y organizar automáticamente evidenc…" at bounding box center [76, 55] width 0 height 5
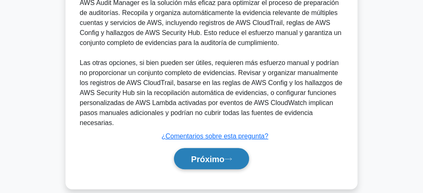
click at [239, 148] on button "Próximo" at bounding box center [211, 158] width 75 height 21
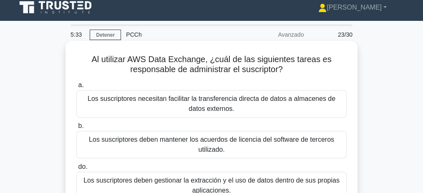
scroll to position [0, 0]
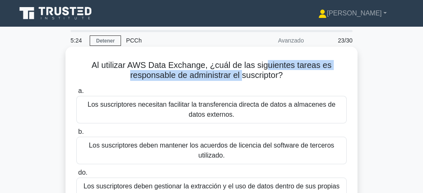
drag, startPoint x: 278, startPoint y: 65, endPoint x: 241, endPoint y: 79, distance: 40.0
click at [241, 79] on font "Al utilizar AWS Data Exchange, ¿cuál de las siguientes tareas es responsable de…" at bounding box center [211, 70] width 240 height 19
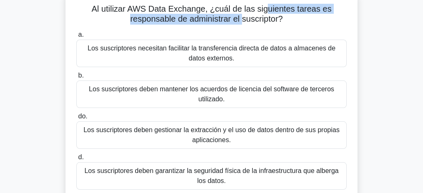
scroll to position [56, 0]
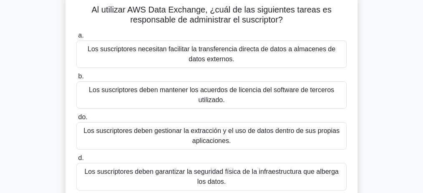
click at [226, 133] on font "Los suscriptores deben gestionar la extracción y el uso de datos dentro de sus …" at bounding box center [211, 135] width 256 height 17
click at [76, 120] on input "do. Los suscriptores deben gestionar la extracción y el uso de datos dentro de …" at bounding box center [76, 117] width 0 height 5
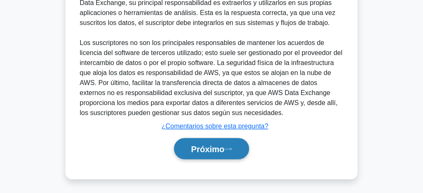
click at [229, 145] on button "Próximo" at bounding box center [211, 148] width 75 height 21
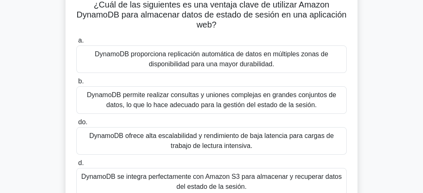
scroll to position [60, 0]
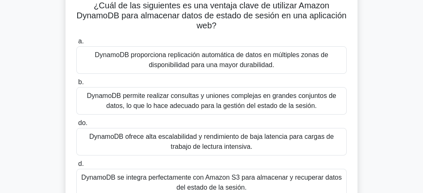
click at [198, 139] on font "DynamoDB ofrece alta escalabilidad y rendimiento de baja latencia para cargas d…" at bounding box center [211, 141] width 245 height 17
click at [76, 126] on input "do. DynamoDB ofrece alta escalabilidad y rendimiento de baja latencia para carg…" at bounding box center [76, 123] width 0 height 5
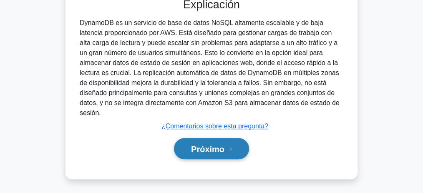
click at [207, 142] on button "Próximo" at bounding box center [211, 148] width 75 height 21
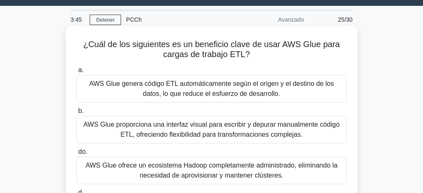
scroll to position [20, 0]
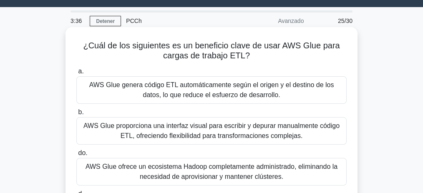
click at [236, 93] on font "AWS Glue genera código ETL automáticamente según el origen y el destino de los …" at bounding box center [211, 89] width 245 height 17
click at [76, 74] on input "a. AWS Glue genera código ETL automáticamente según el origen y el destino de l…" at bounding box center [76, 71] width 0 height 5
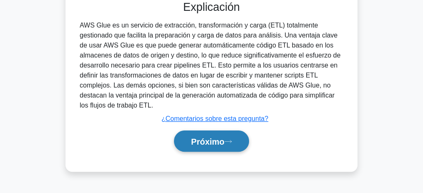
click at [235, 137] on button "Próximo" at bounding box center [211, 141] width 75 height 21
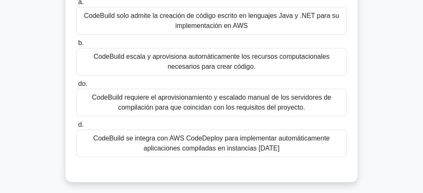
scroll to position [91, 0]
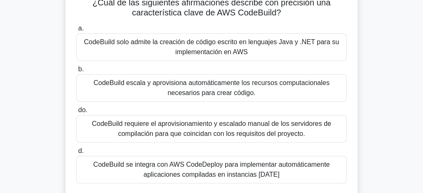
click at [236, 136] on font "CodeBuild requiere el aprovisionamiento y escalado manual de los servidores de …" at bounding box center [212, 128] width 240 height 17
click at [76, 113] on input "do. CodeBuild requiere el aprovisionamiento y escalado manual de los servidores…" at bounding box center [76, 110] width 0 height 5
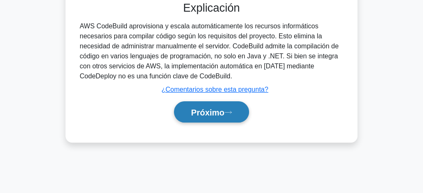
click at [212, 118] on button "Próximo" at bounding box center [211, 111] width 75 height 21
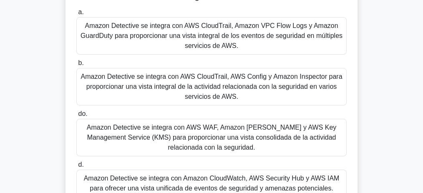
scroll to position [83, 0]
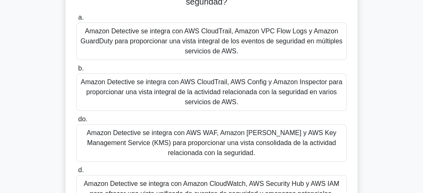
click at [260, 88] on font "Amazon Detective se integra con AWS CloudTrail, AWS Config y Amazon Inspector p…" at bounding box center [212, 91] width 262 height 27
click at [76, 71] on input "b. Amazon Detective se integra con AWS CloudTrail, AWS Config y Amazon Inspecto…" at bounding box center [76, 68] width 0 height 5
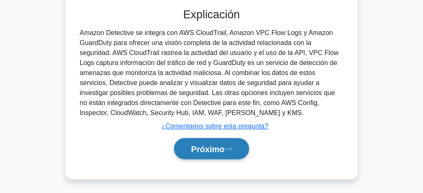
click at [228, 147] on icon at bounding box center [229, 149] width 8 height 5
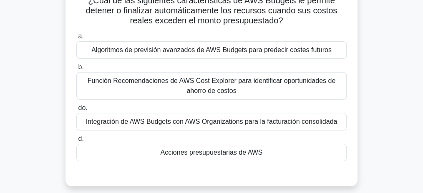
scroll to position [68, 0]
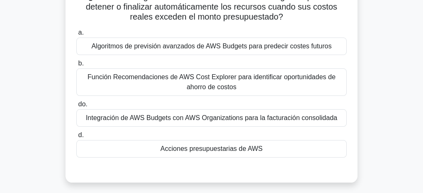
click at [241, 150] on font "Acciones presupuestarias de AWS" at bounding box center [212, 148] width 102 height 7
click at [76, 138] on input "d. Acciones presupuestarias de AWS" at bounding box center [76, 135] width 0 height 5
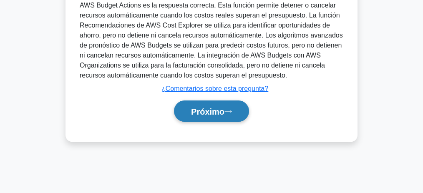
click at [218, 119] on button "Próximo" at bounding box center [211, 111] width 75 height 21
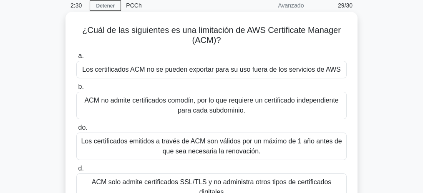
scroll to position [35, 0]
click at [232, 76] on div "Los certificados ACM no se pueden exportar para su uso fuera de los servicios d…" at bounding box center [211, 70] width 270 height 18
click at [76, 59] on input "a. Los certificados ACM no se pueden exportar para su uso fuera de los servicio…" at bounding box center [76, 56] width 0 height 5
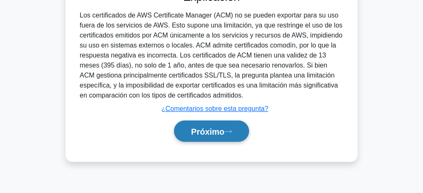
click at [221, 127] on font "Próximo" at bounding box center [207, 131] width 33 height 9
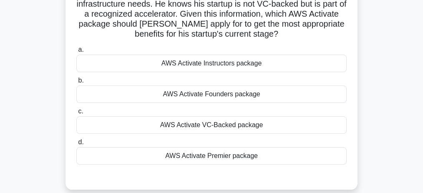
scroll to position [73, 0]
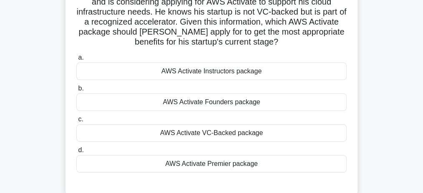
click at [230, 169] on div "AWS Activate Premier package" at bounding box center [211, 164] width 270 height 18
click at [76, 153] on input "d. AWS Activate Premier package" at bounding box center [76, 150] width 0 height 5
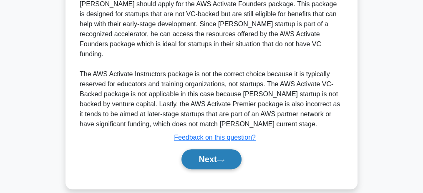
click at [231, 149] on button "Next" at bounding box center [212, 159] width 60 height 20
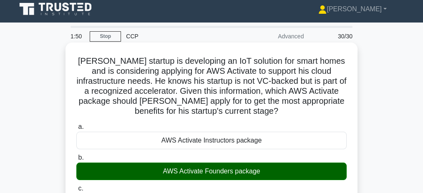
scroll to position [0, 0]
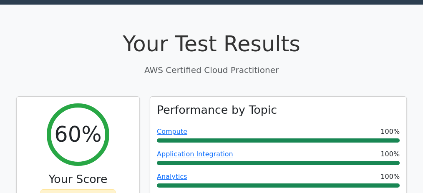
scroll to position [83, 0]
